Goal: Find specific page/section: Find specific page/section

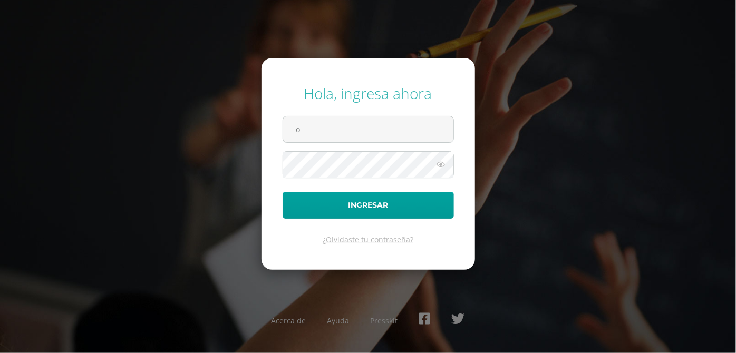
type input "orientadoradiversificado@colegiomontemaria.edu.gt"
click at [283, 192] on button "Ingresar" at bounding box center [368, 205] width 171 height 27
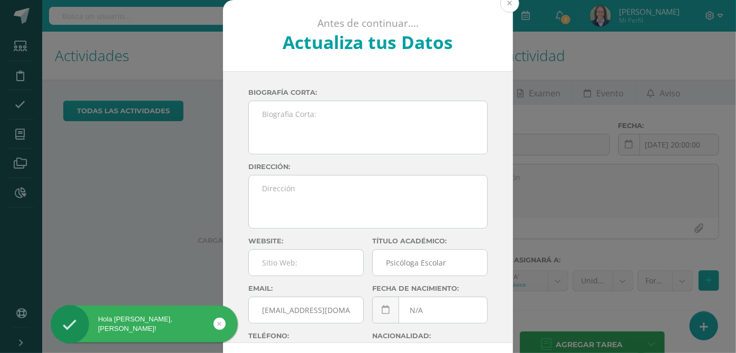
click at [510, 6] on button at bounding box center [510, 3] width 19 height 19
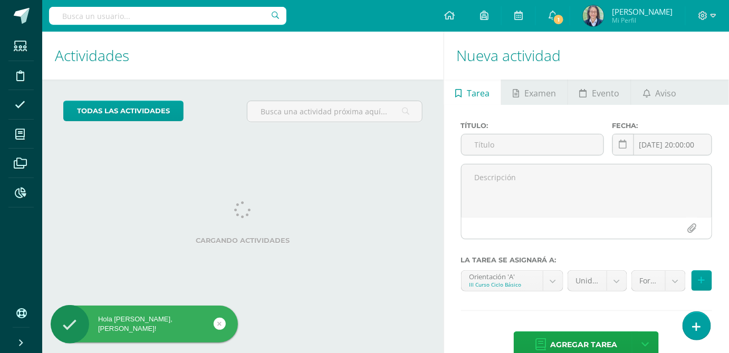
click at [194, 18] on input "text" at bounding box center [167, 16] width 237 height 18
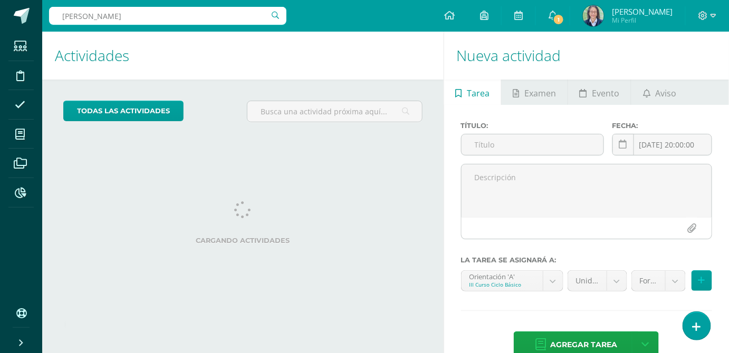
type input "[PERSON_NAME]"
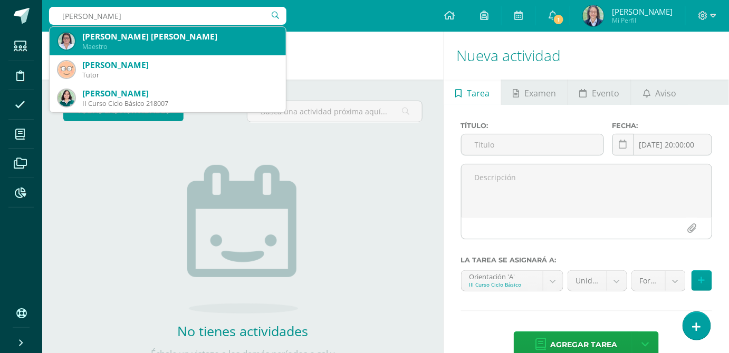
click at [165, 47] on div "Maestro" at bounding box center [179, 46] width 195 height 9
